Goal: Check status

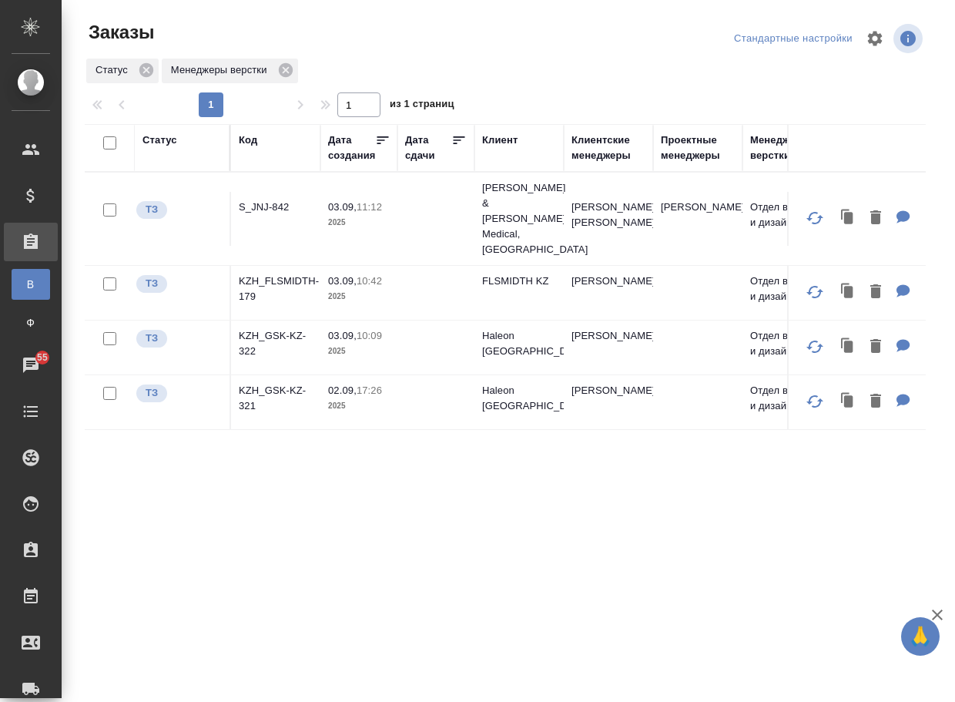
click at [255, 392] on p "KZH_GSK-KZ-321" at bounding box center [276, 398] width 74 height 31
click at [282, 204] on p "S_JNJ-842" at bounding box center [276, 206] width 74 height 15
click at [263, 273] on p "KZH_FLSMIDTH-179" at bounding box center [276, 288] width 74 height 31
